Goal: Transaction & Acquisition: Purchase product/service

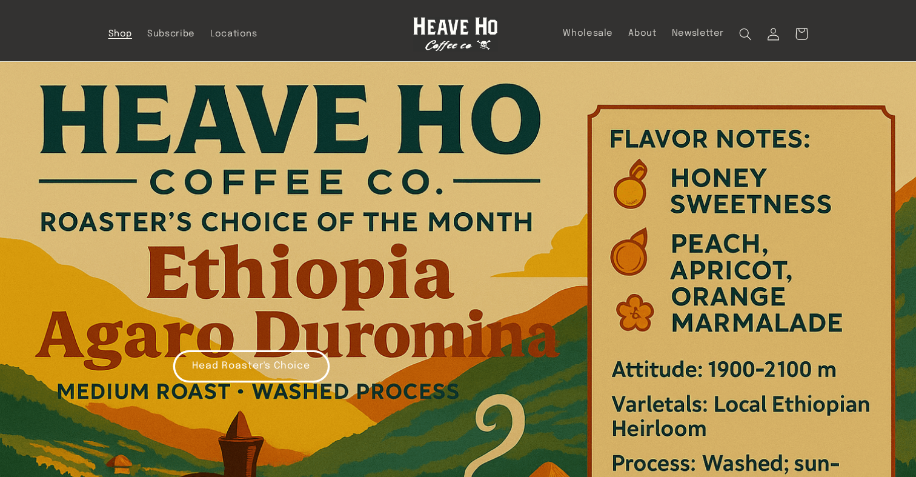
click at [120, 32] on span "Shop" at bounding box center [120, 34] width 24 height 12
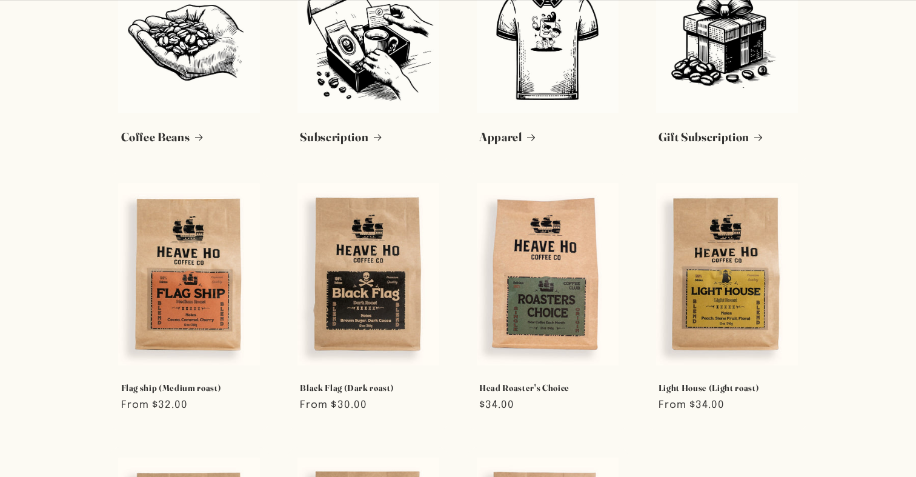
scroll to position [121, 0]
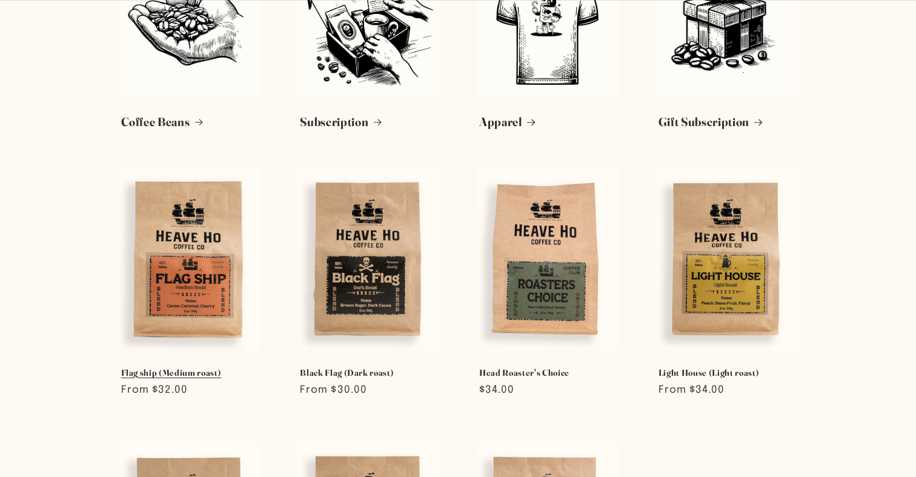
click at [150, 367] on link "Flag ship (Medium roast)" at bounding box center [189, 372] width 137 height 11
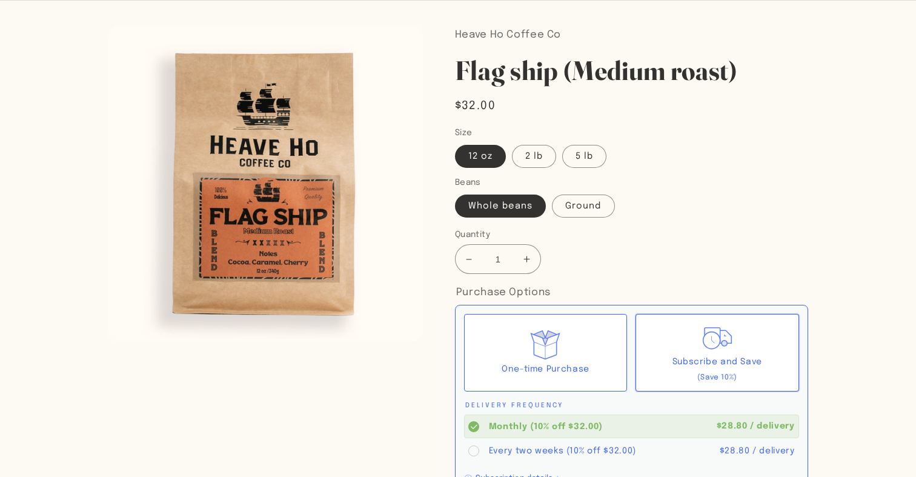
scroll to position [112, 0]
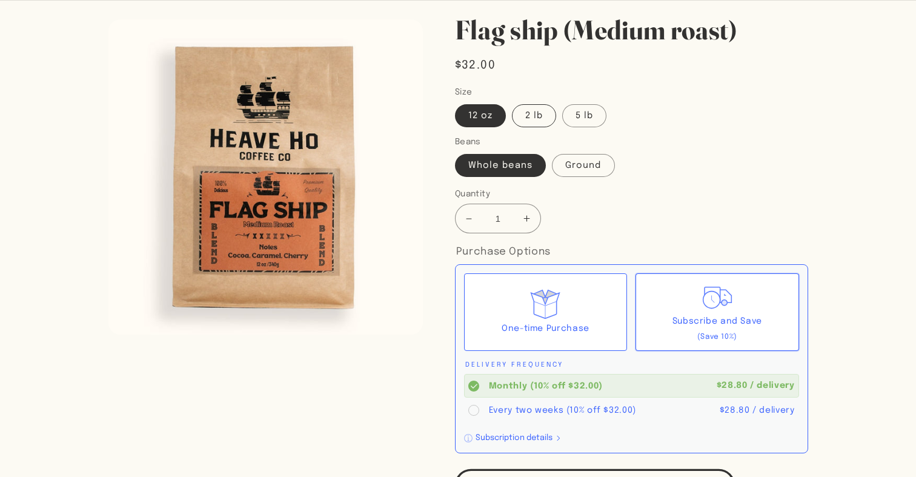
click at [540, 121] on label "2 lb" at bounding box center [534, 115] width 44 height 23
click at [512, 102] on input "2 lb" at bounding box center [512, 102] width 1 height 1
radio input "true"
click at [588, 123] on label "5 lb" at bounding box center [584, 115] width 44 height 23
click at [563, 102] on input "5 lb" at bounding box center [562, 102] width 1 height 1
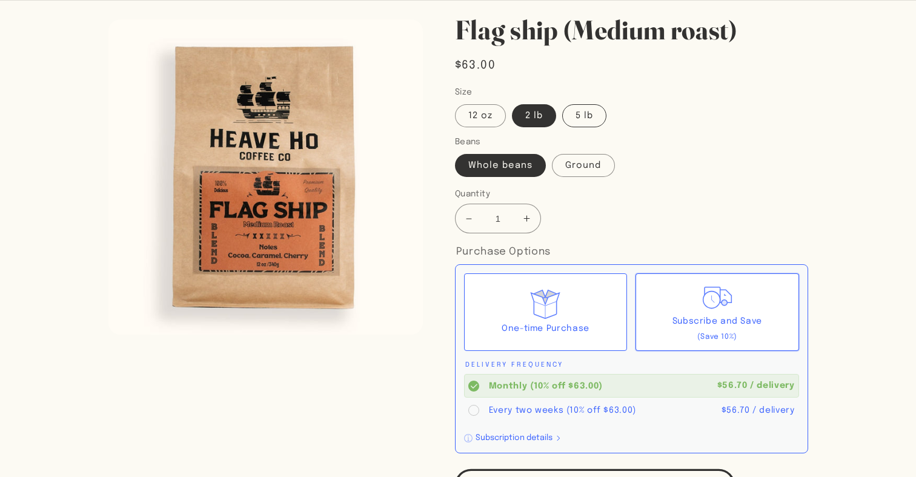
radio input "true"
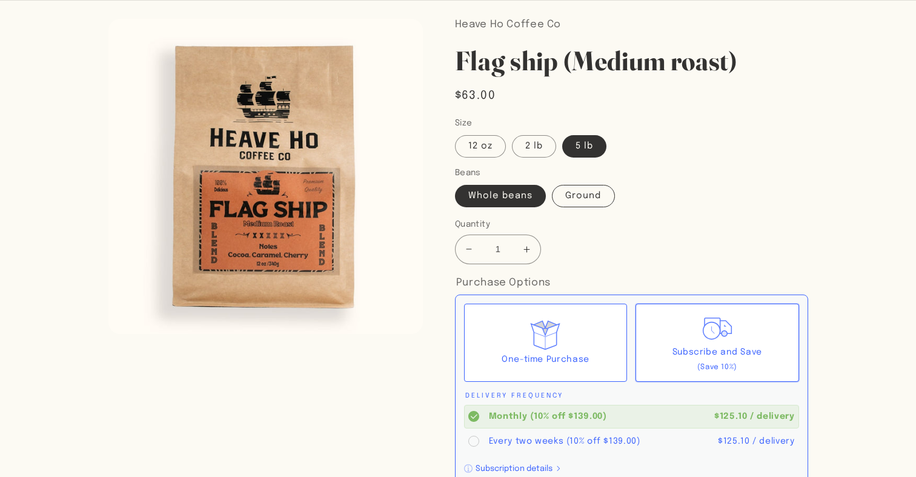
click at [582, 185] on label "Ground" at bounding box center [583, 196] width 62 height 23
click at [553, 182] on input "Ground" at bounding box center [552, 182] width 1 height 1
radio input "true"
click at [509, 185] on label "Whole beans" at bounding box center [500, 196] width 91 height 23
click at [458, 182] on input "Whole beans" at bounding box center [458, 182] width 1 height 1
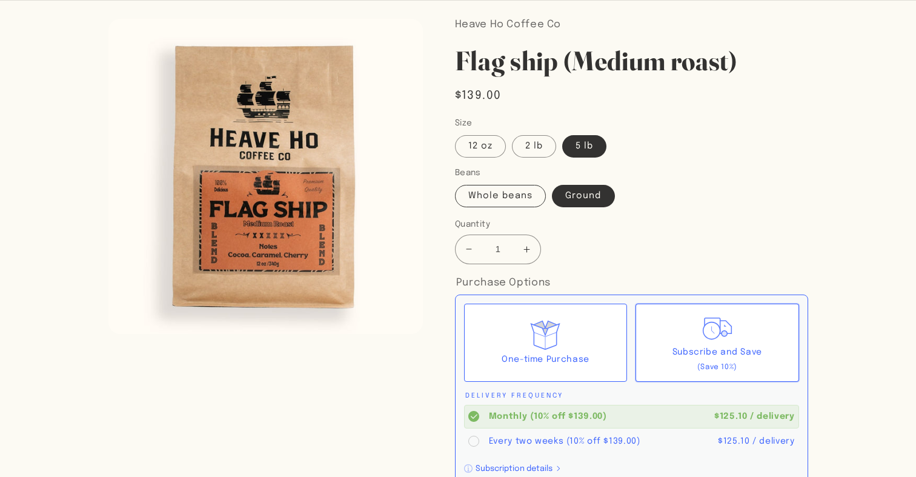
radio input "true"
click at [488, 135] on label "12 oz" at bounding box center [480, 146] width 51 height 23
click at [458, 132] on input "12 oz" at bounding box center [458, 132] width 1 height 1
radio input "true"
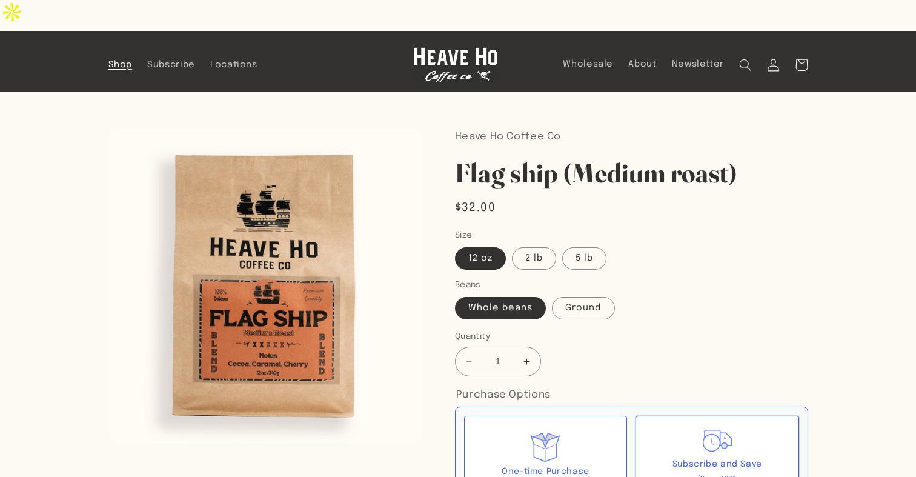
click at [131, 59] on span "Shop" at bounding box center [120, 65] width 24 height 12
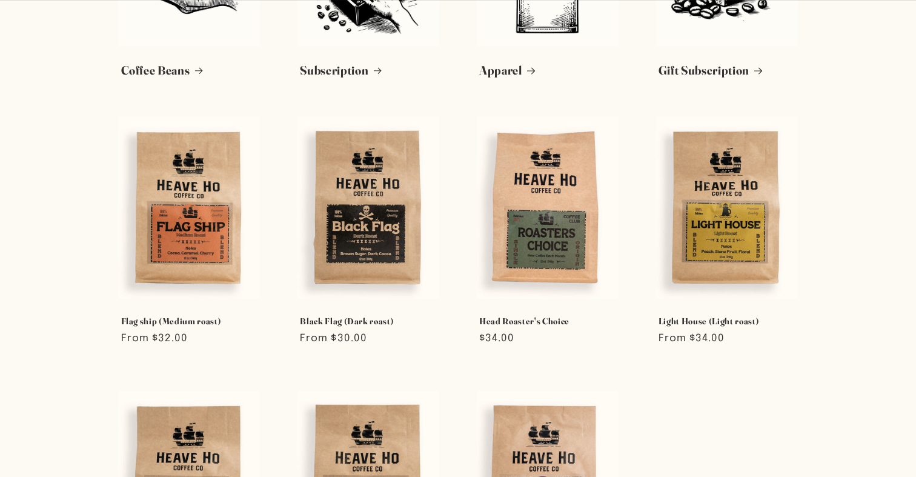
scroll to position [193, 0]
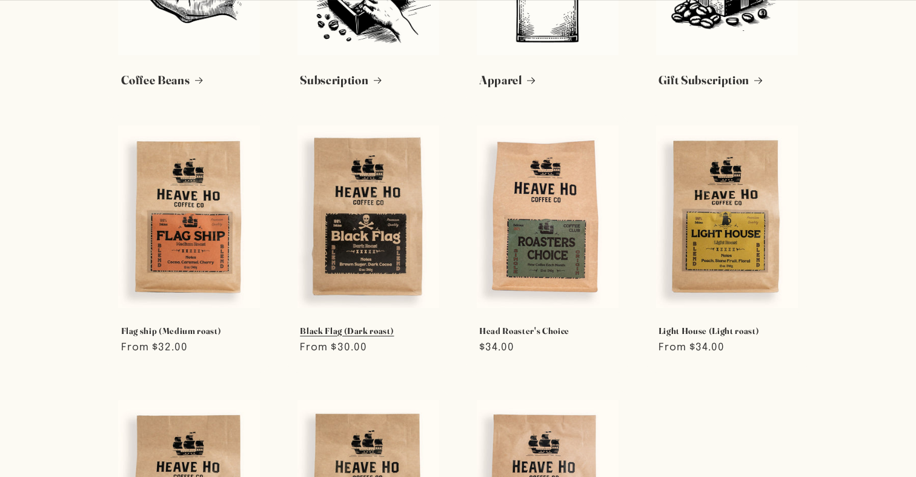
click at [402, 325] on link "Black Flag (Dark roast)" at bounding box center [368, 330] width 137 height 11
